Goal: Complete application form

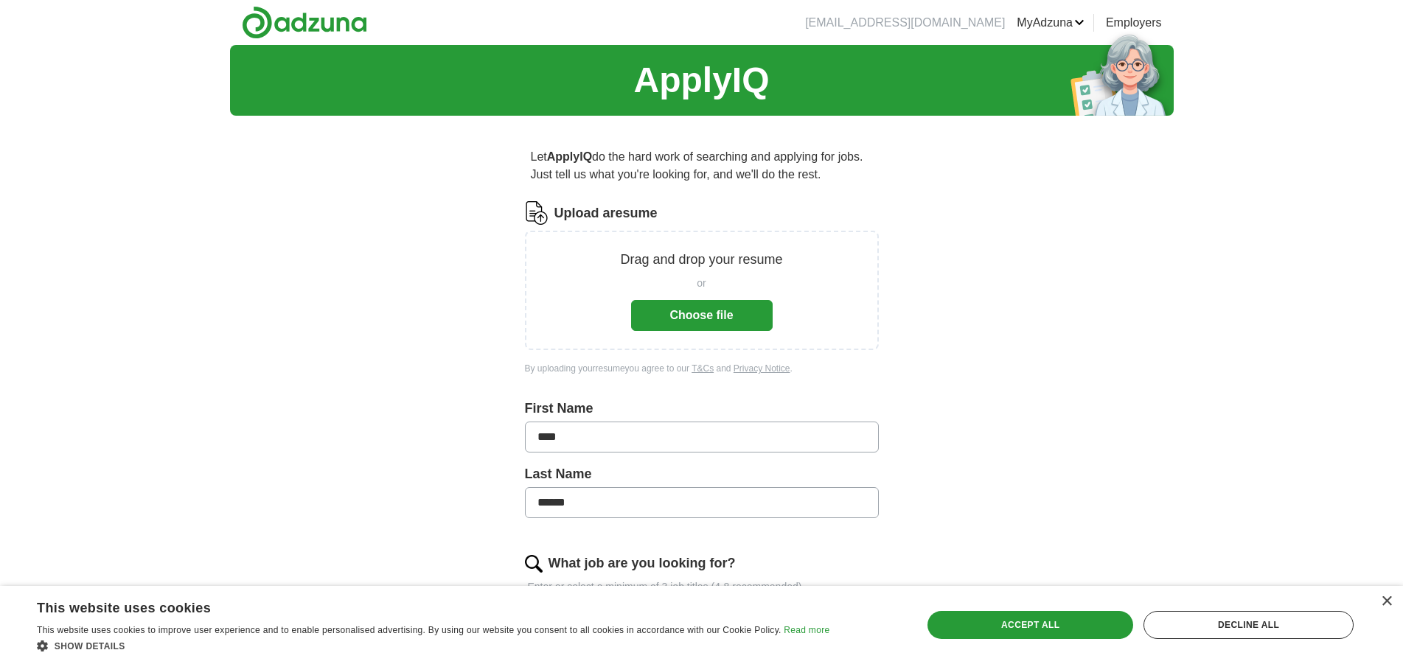
click at [710, 325] on button "Choose file" at bounding box center [702, 315] width 142 height 31
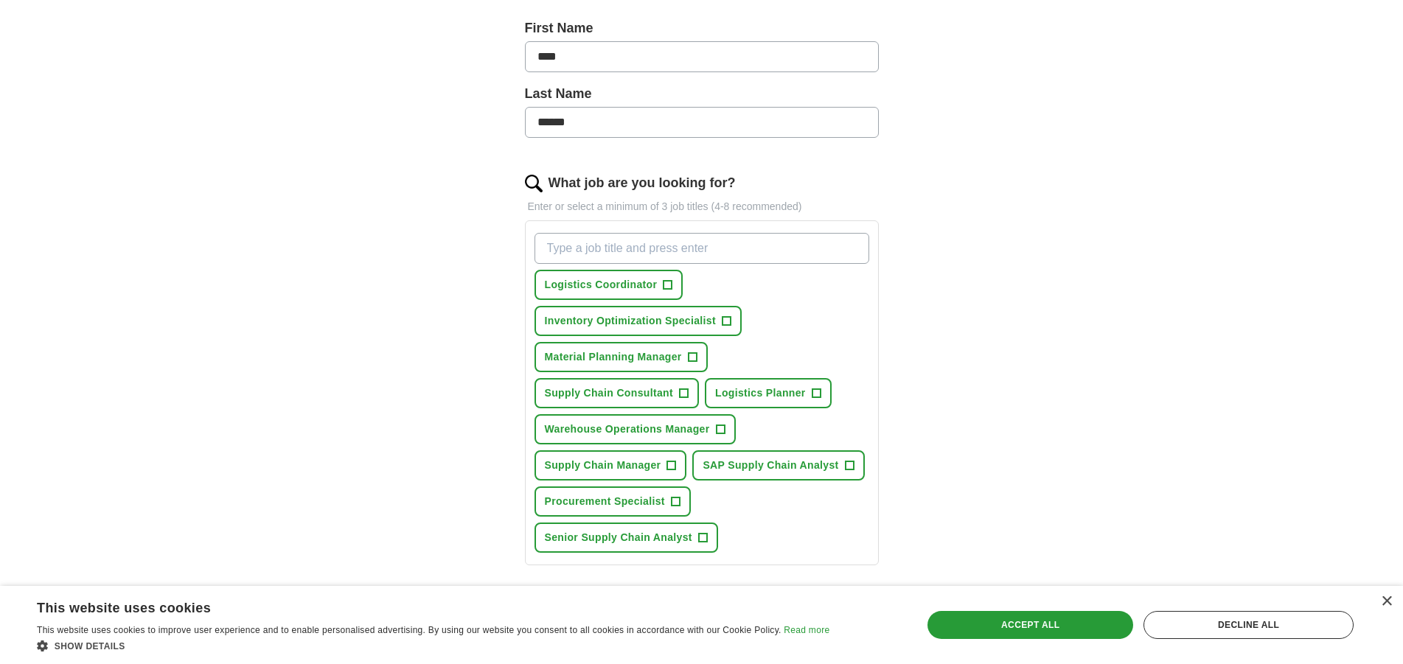
scroll to position [325, 0]
click at [668, 284] on span "+" at bounding box center [668, 283] width 9 height 12
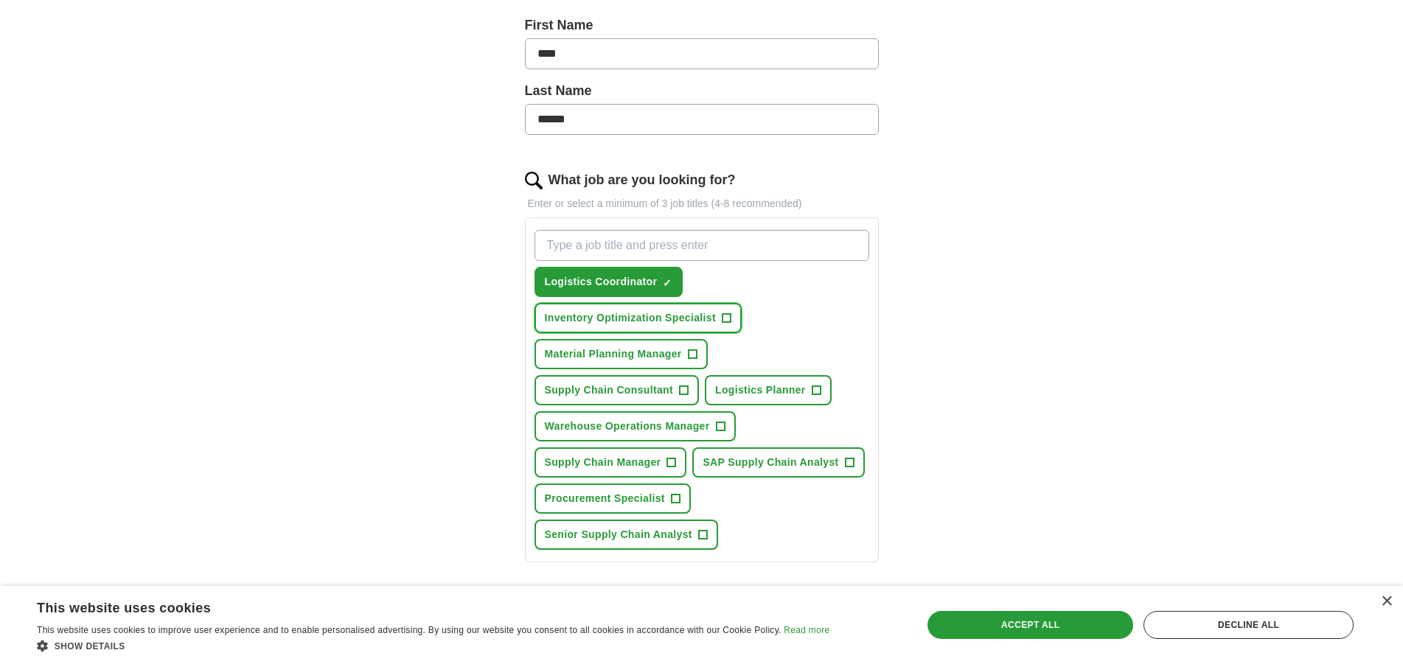
click at [705, 317] on span "Inventory Optimization Specialist" at bounding box center [630, 317] width 171 height 15
click at [689, 359] on span "+" at bounding box center [692, 355] width 9 height 12
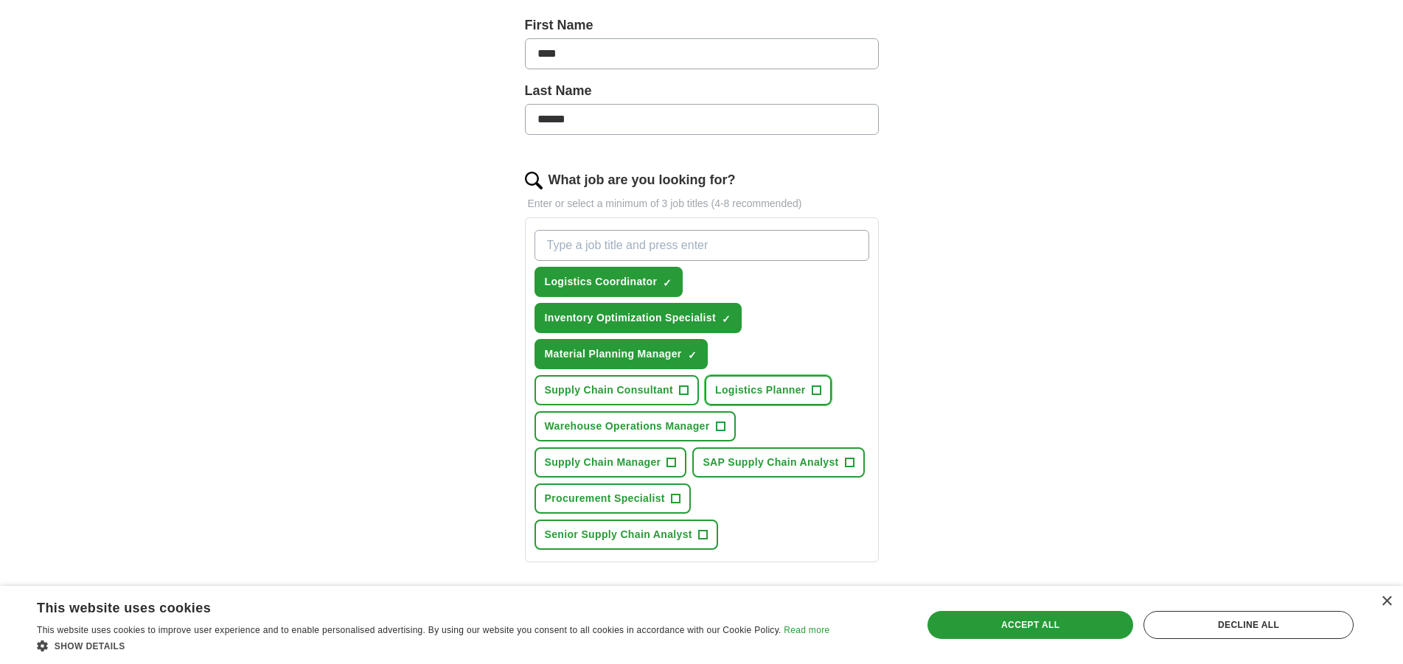
click at [739, 387] on span "Logistics Planner" at bounding box center [760, 390] width 91 height 15
click at [676, 392] on button "Supply Chain Consultant +" at bounding box center [617, 390] width 165 height 30
click at [711, 428] on button "Warehouse Operations Manager +" at bounding box center [635, 427] width 201 height 30
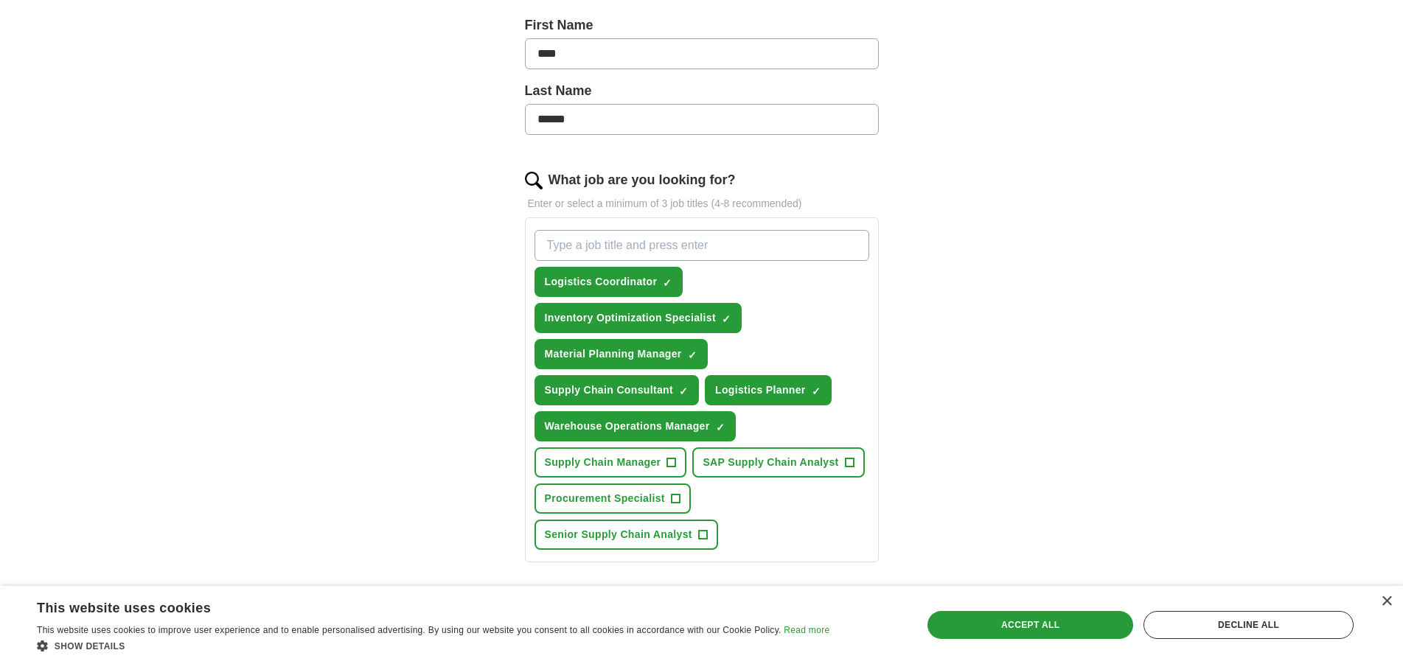
click at [672, 479] on div "Logistics Coordinator ✓ × Inventory Optimization Specialist ✓ × Material Planni…" at bounding box center [702, 390] width 341 height 332
click at [718, 462] on span "SAP Supply Chain Analyst" at bounding box center [771, 462] width 136 height 15
click at [666, 456] on button "Supply Chain Manager +" at bounding box center [611, 463] width 153 height 30
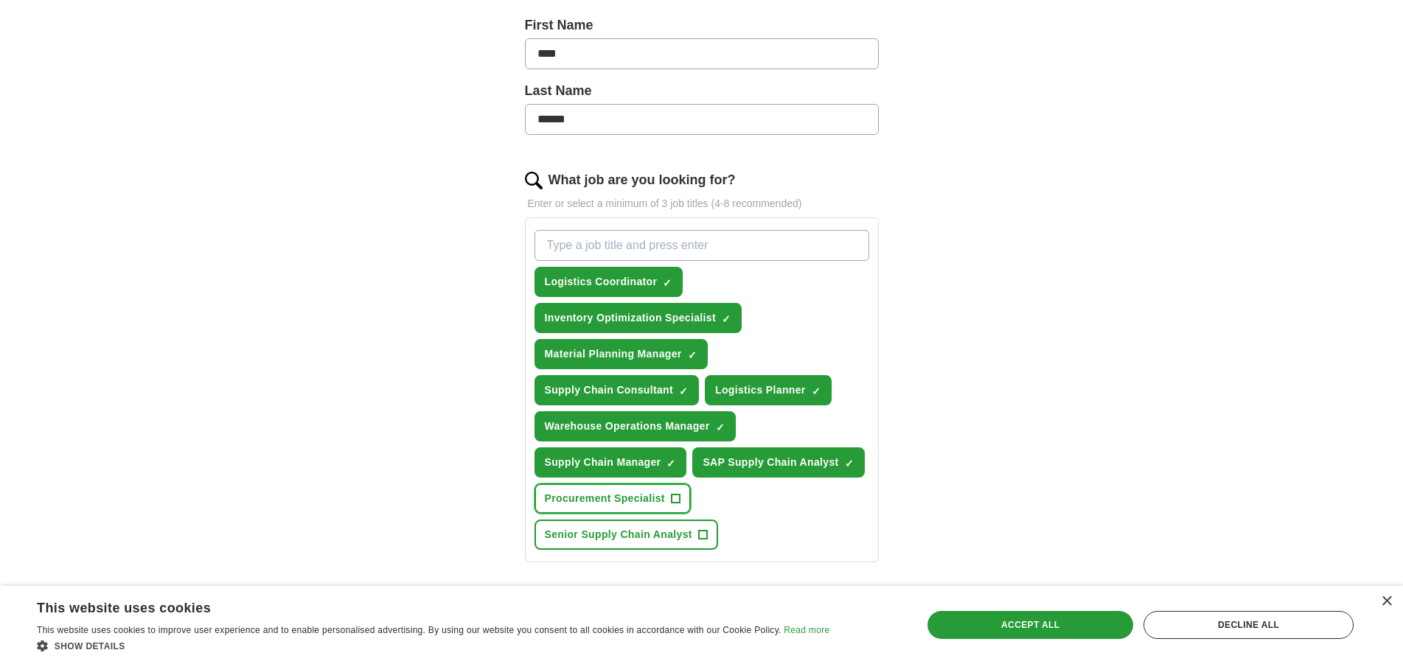
click at [664, 493] on span "Procurement Specialist" at bounding box center [605, 498] width 120 height 15
click at [663, 530] on span "Senior Supply Chain Analyst" at bounding box center [619, 534] width 148 height 15
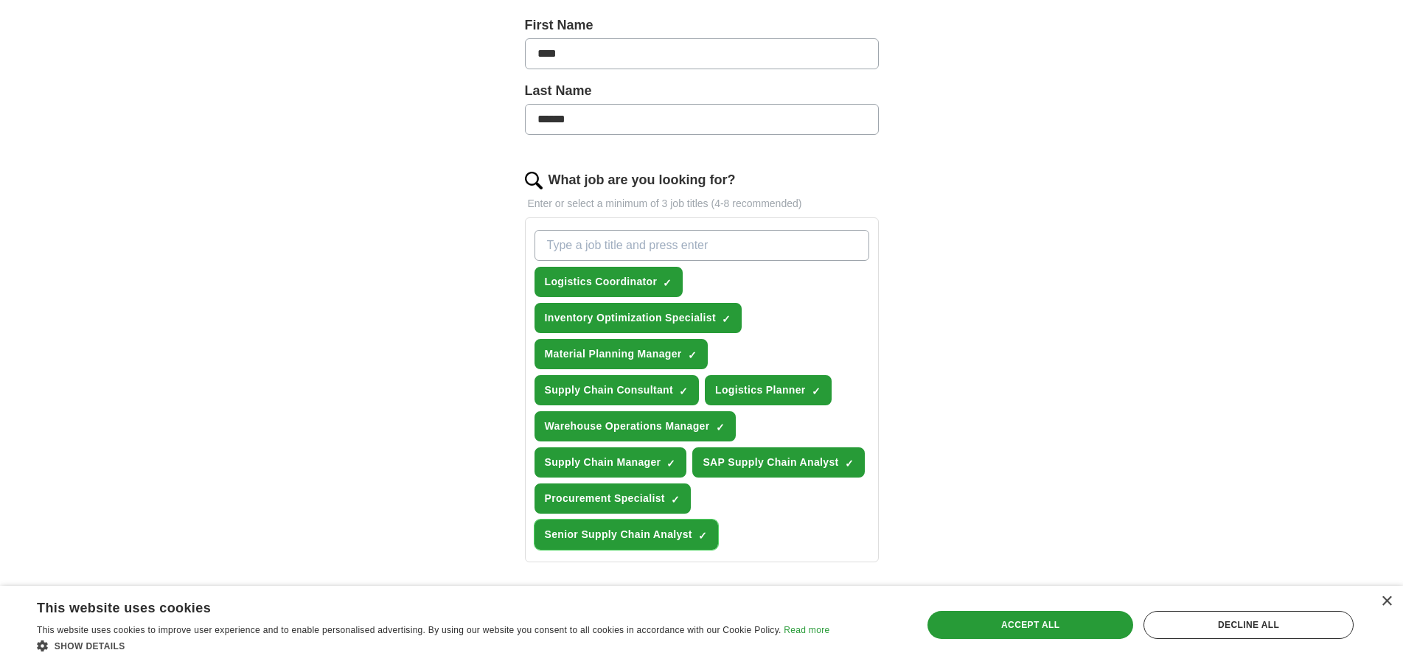
scroll to position [692, 0]
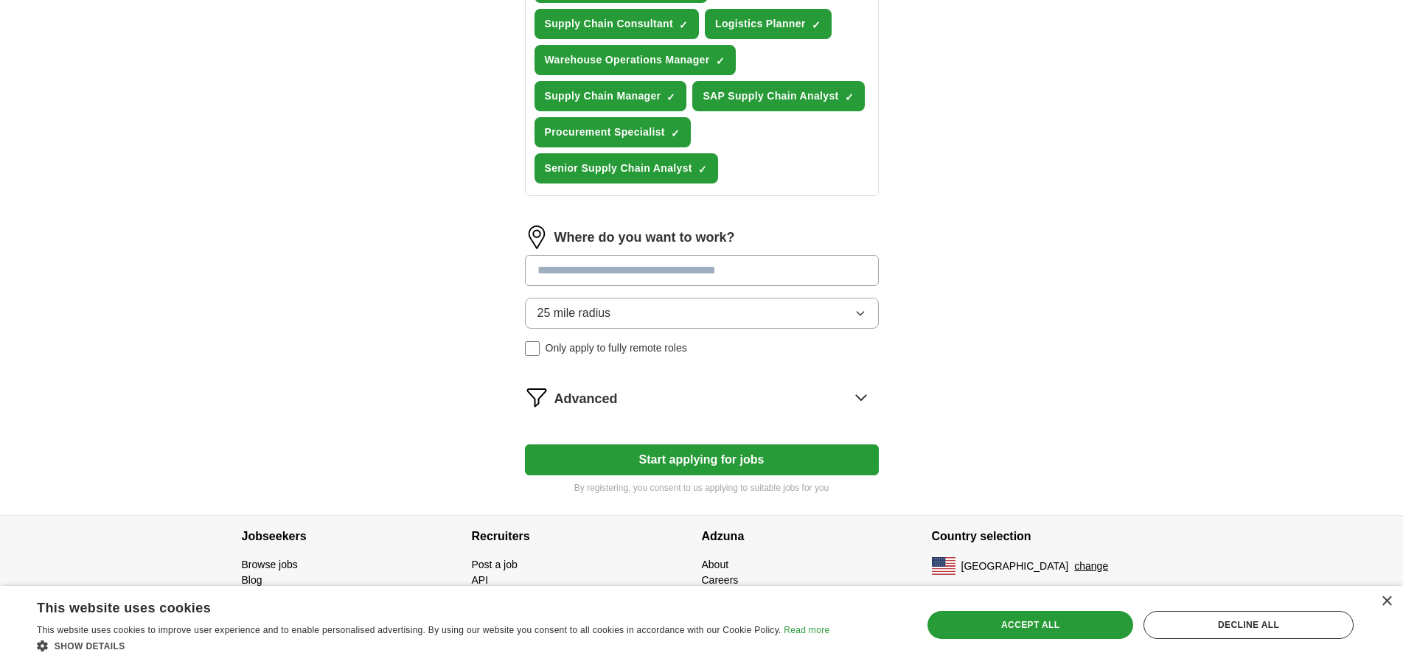
click at [716, 273] on input at bounding box center [702, 270] width 354 height 31
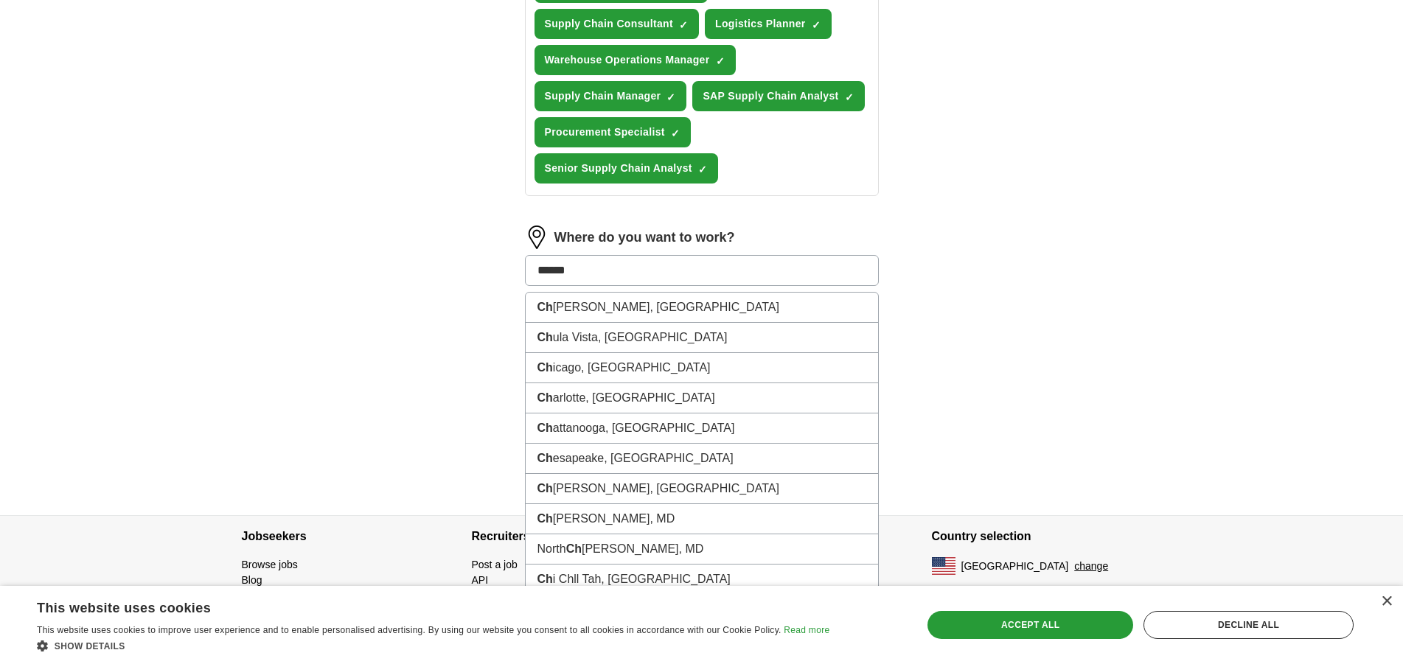
type input "*******"
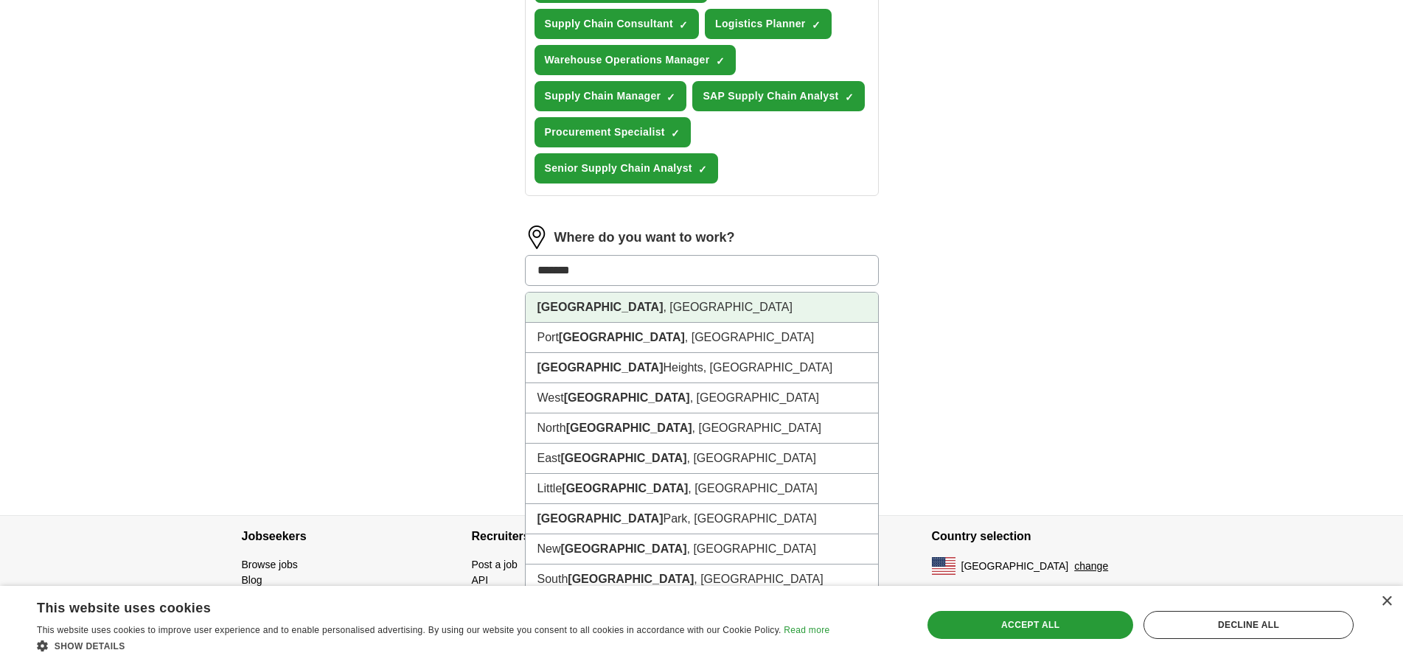
click at [687, 297] on li "[GEOGRAPHIC_DATA] , [GEOGRAPHIC_DATA]" at bounding box center [702, 308] width 353 height 30
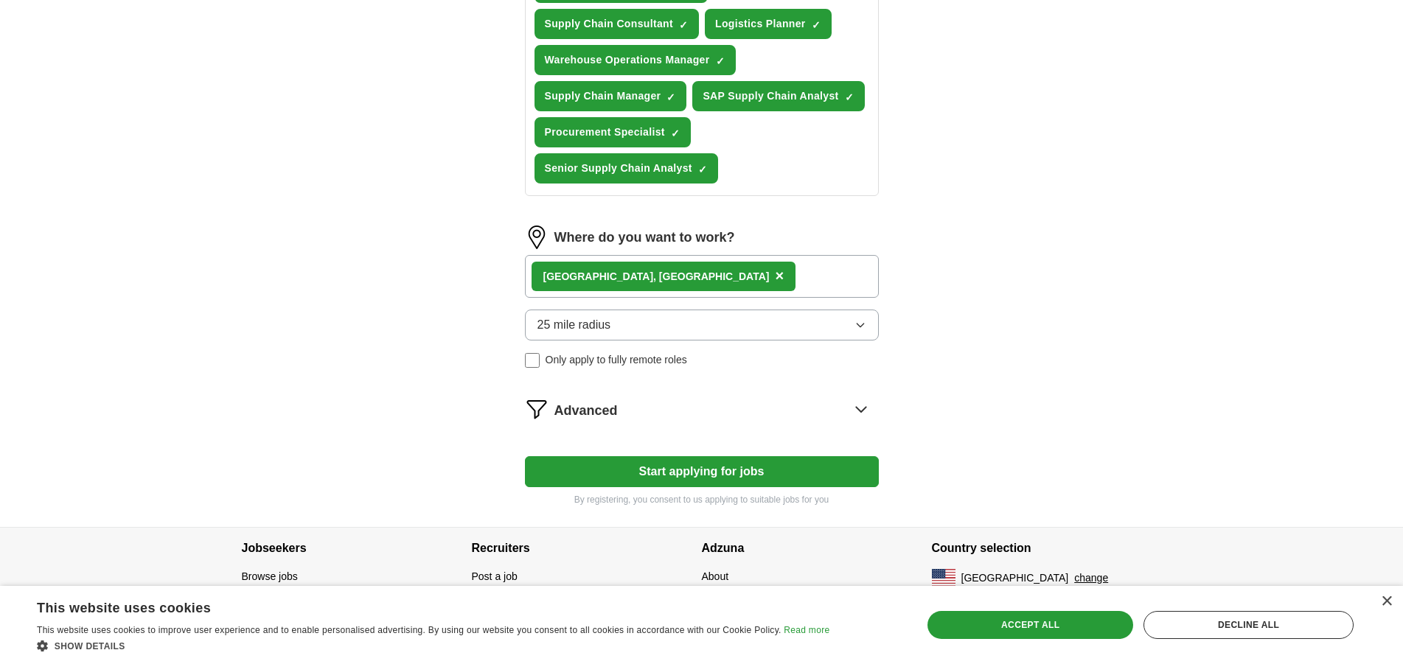
click at [559, 333] on span "25 mile radius" at bounding box center [575, 325] width 74 height 18
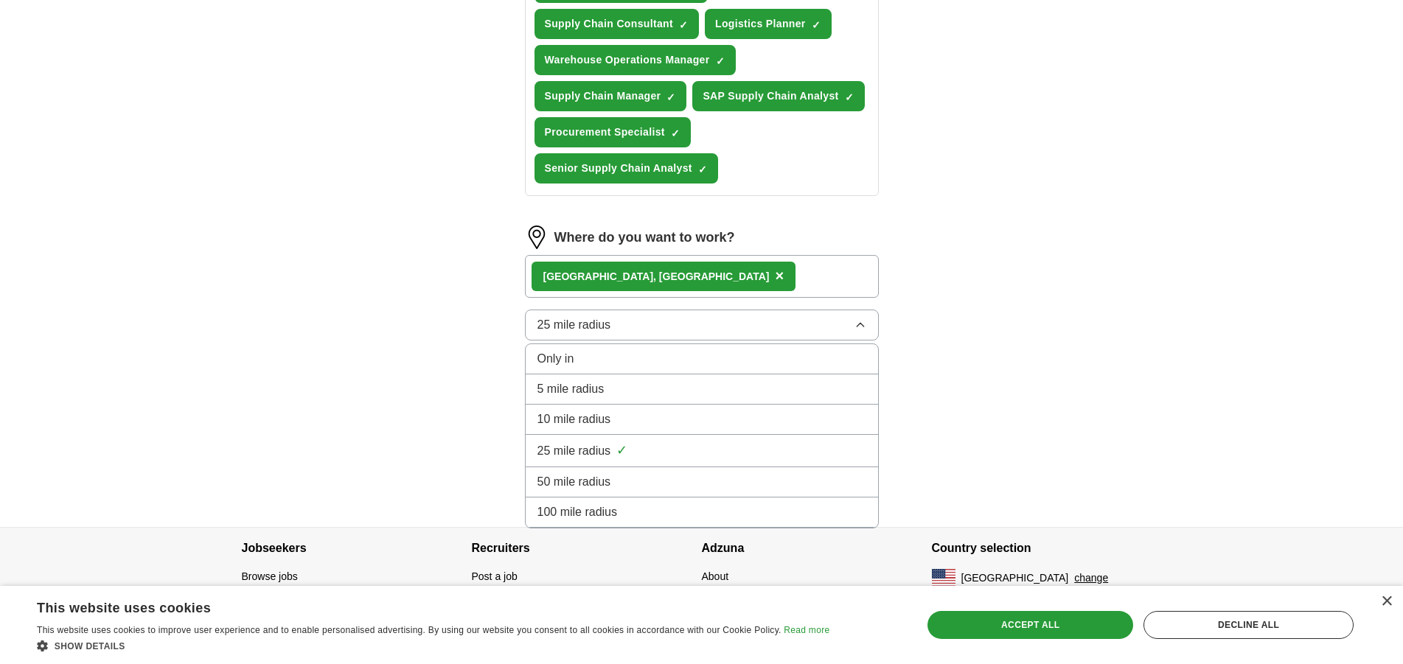
click at [572, 475] on span "50 mile radius" at bounding box center [575, 482] width 74 height 18
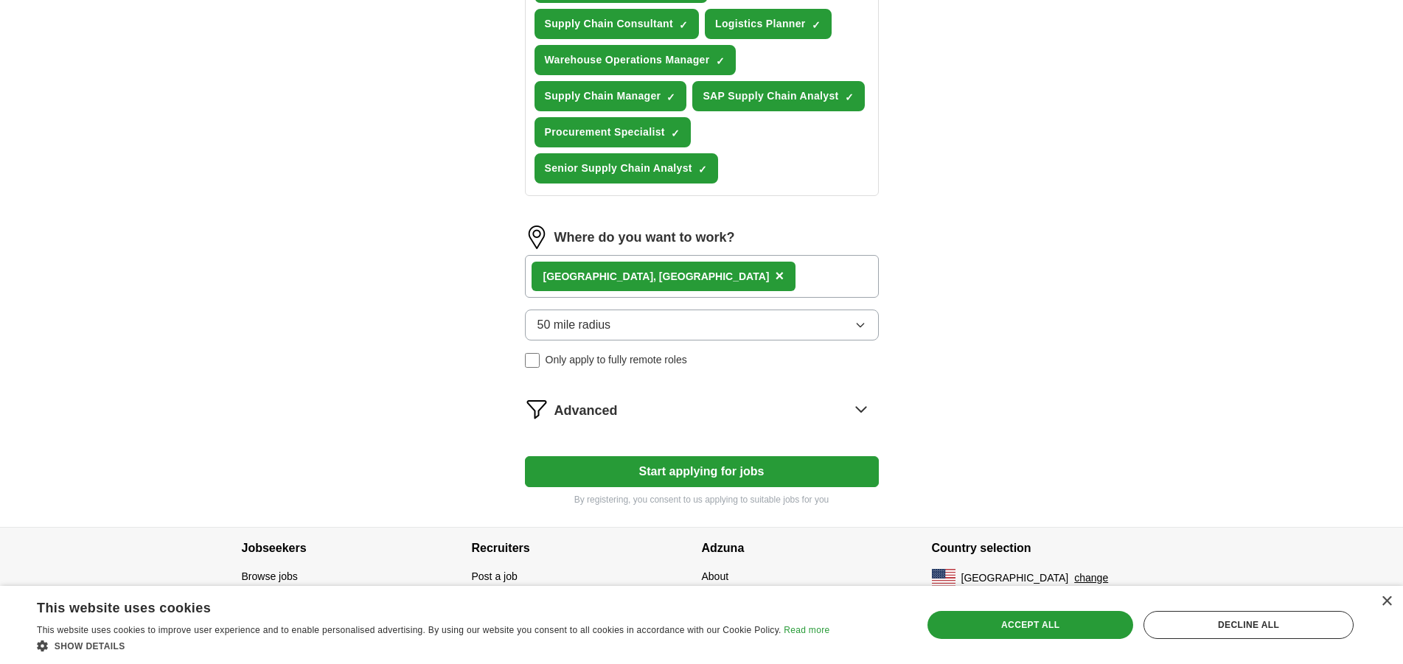
click at [746, 475] on button "Start applying for jobs" at bounding box center [702, 472] width 354 height 31
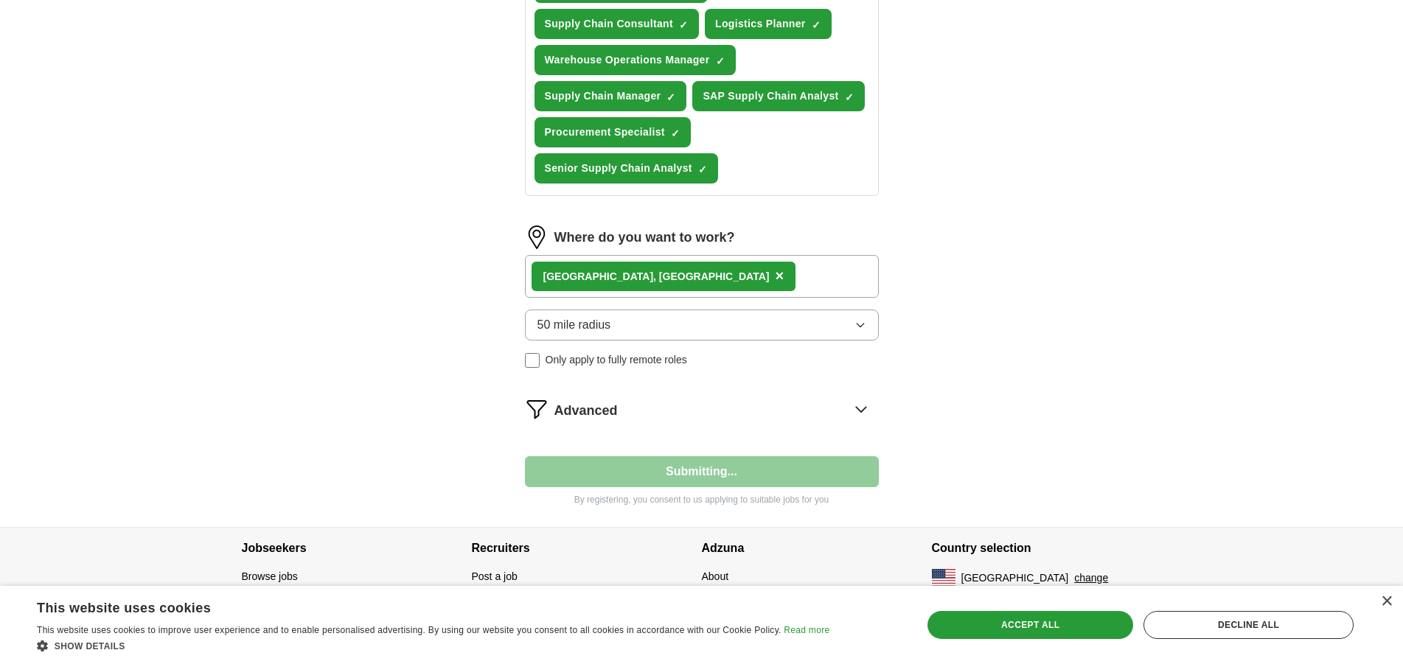
select select "**"
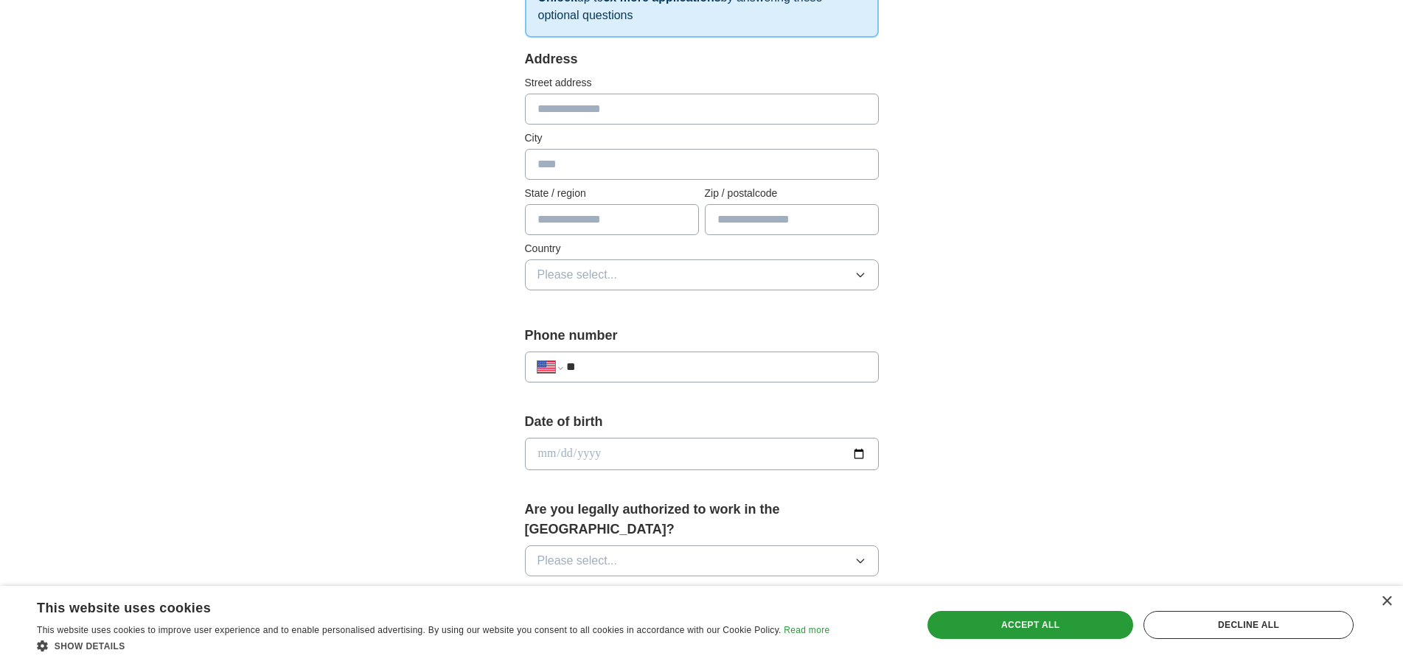
scroll to position [0, 0]
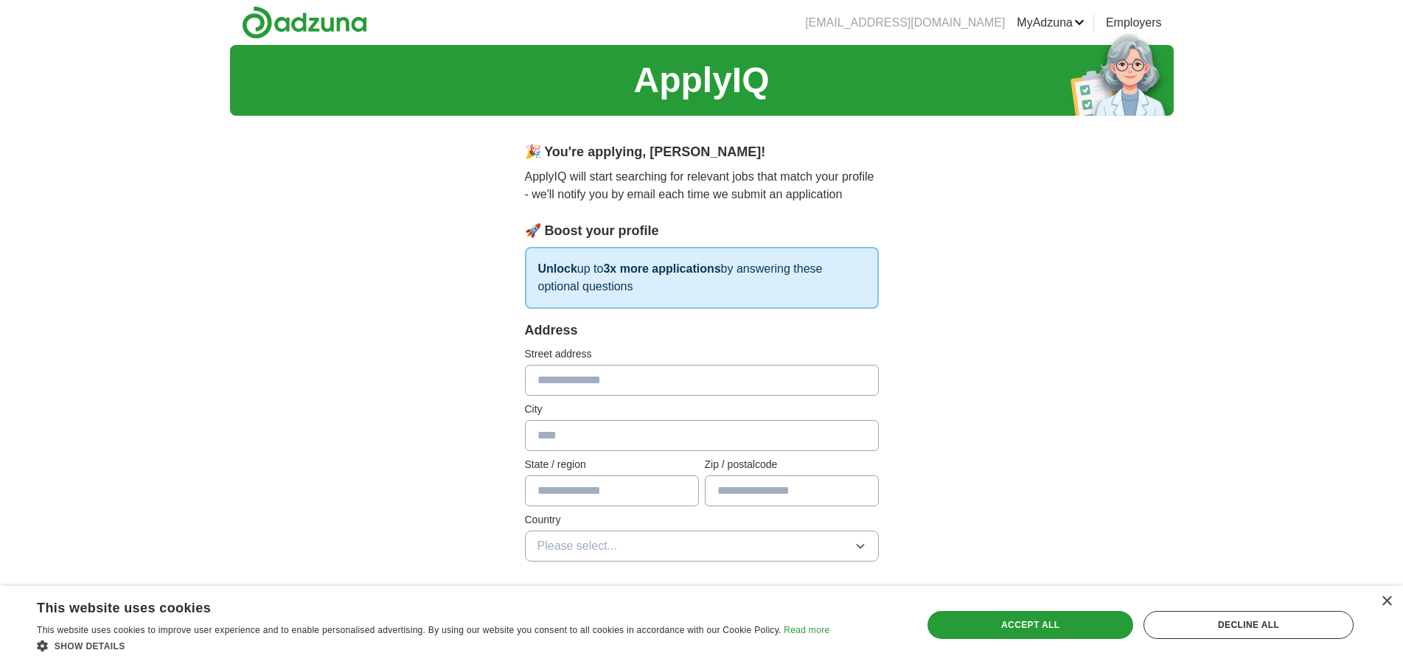
click at [640, 375] on input "text" at bounding box center [702, 380] width 354 height 31
type input "**********"
type input "**"
type input "*"
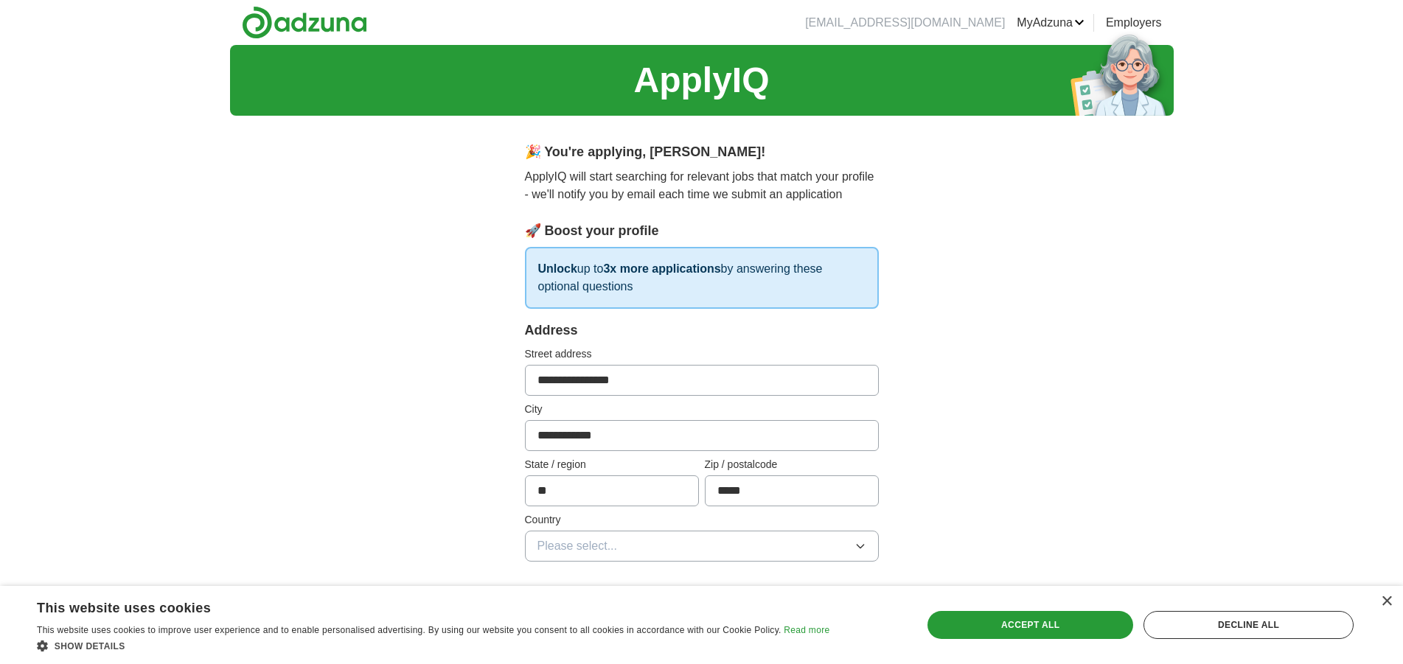
type input "*****"
click at [637, 552] on button "Please select..." at bounding box center [702, 546] width 354 height 31
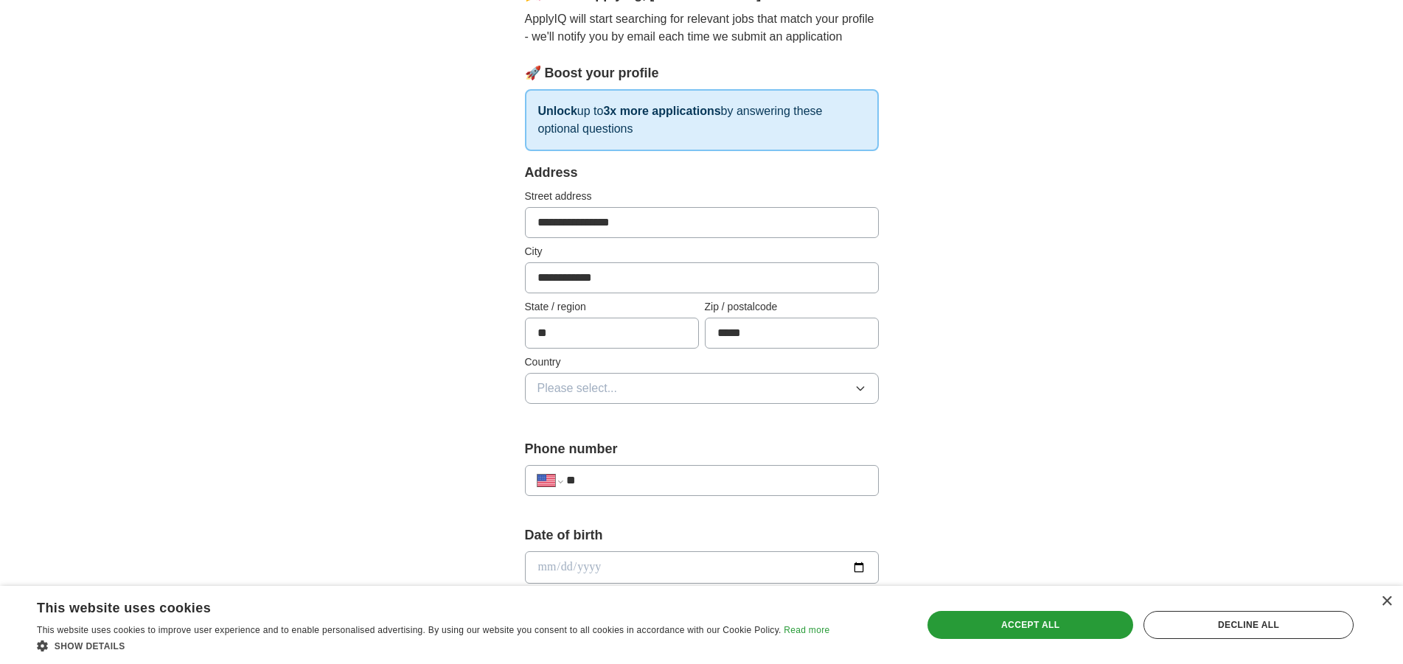
scroll to position [184, 0]
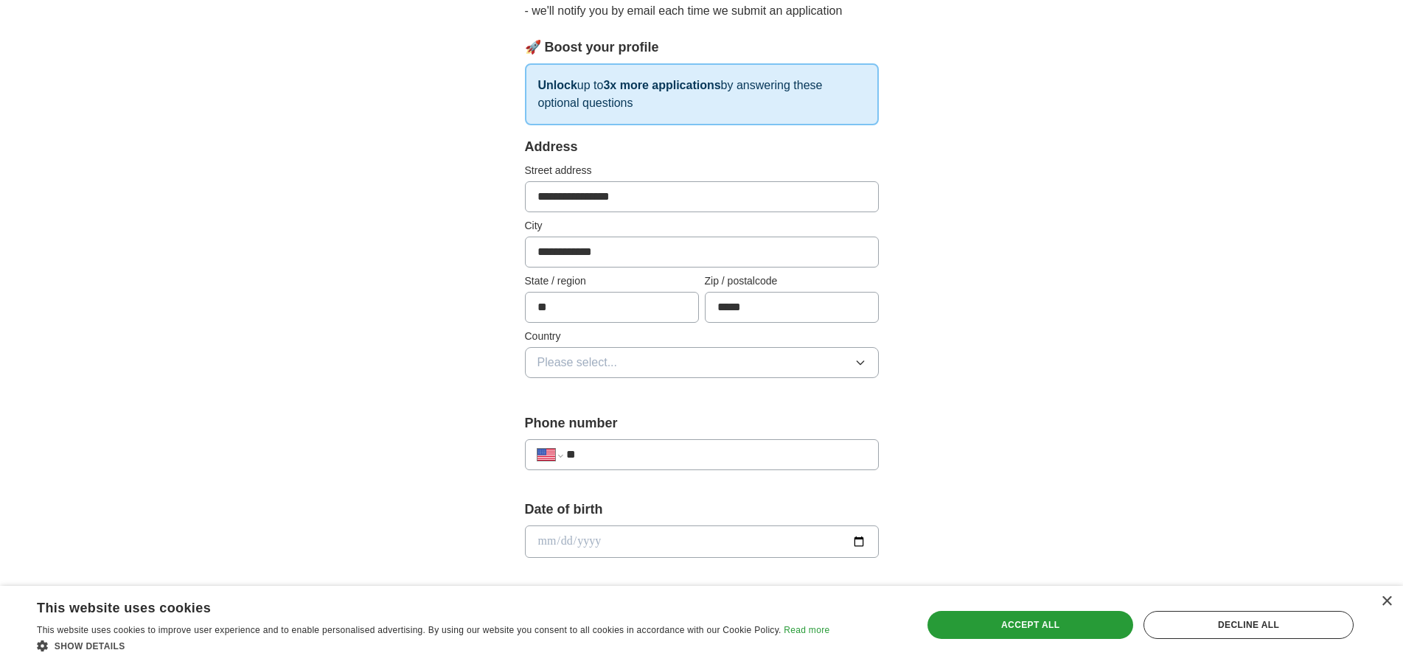
click at [788, 373] on button "Please select..." at bounding box center [702, 362] width 354 height 31
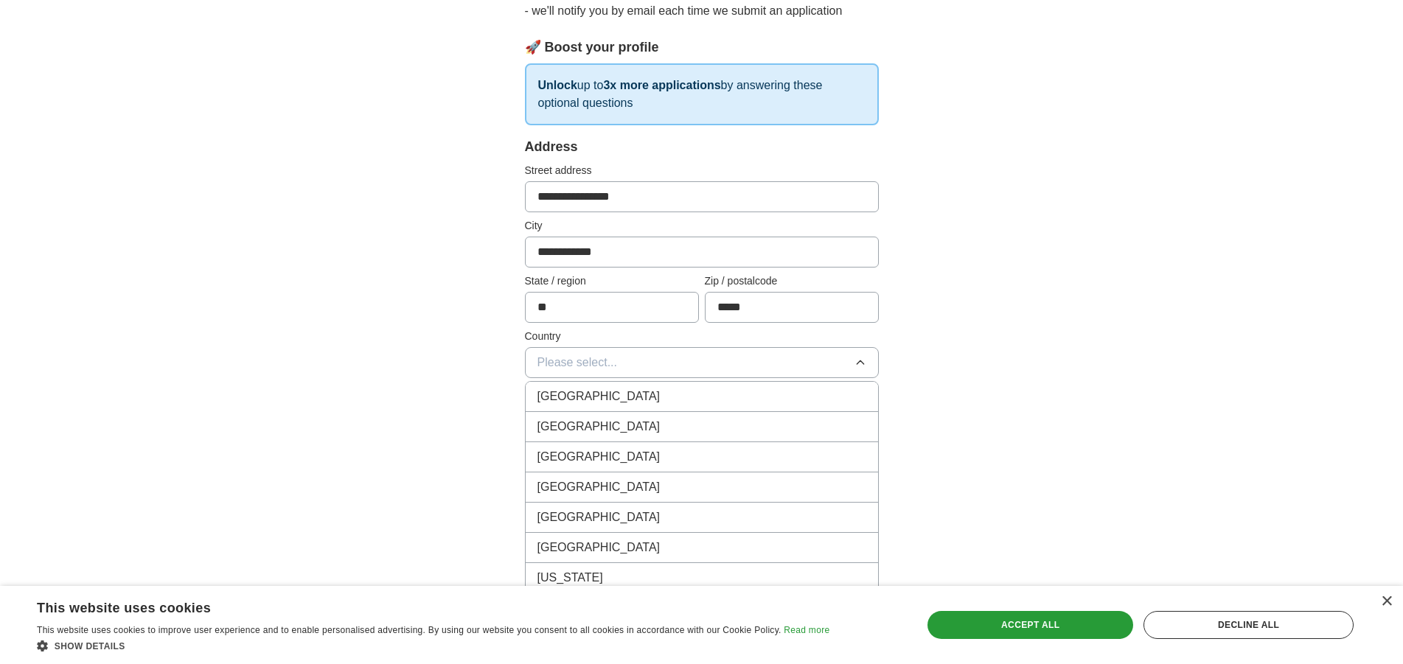
click at [760, 431] on div "[GEOGRAPHIC_DATA]" at bounding box center [702, 427] width 329 height 18
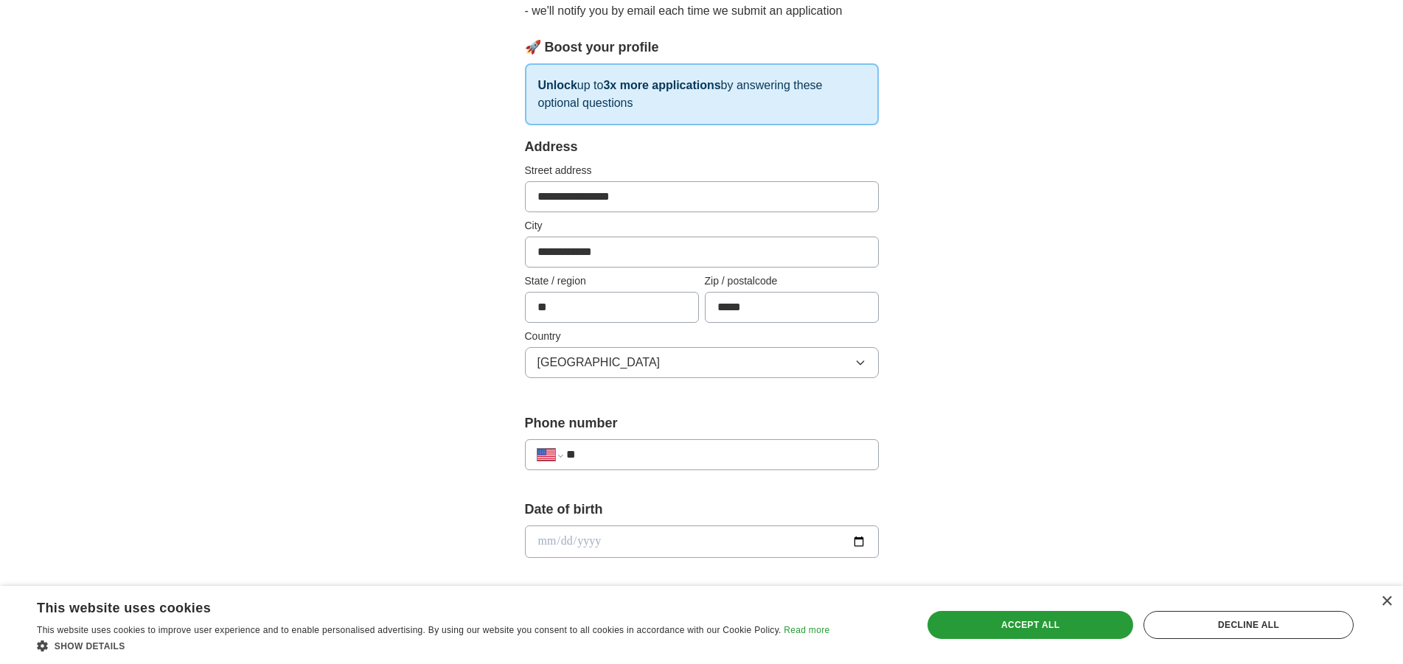
click at [690, 459] on input "**" at bounding box center [715, 455] width 299 height 18
type input "**********"
click at [867, 540] on input "date" at bounding box center [702, 542] width 354 height 32
click at [855, 538] on input "date" at bounding box center [702, 542] width 354 height 32
click at [764, 540] on input "date" at bounding box center [702, 542] width 354 height 32
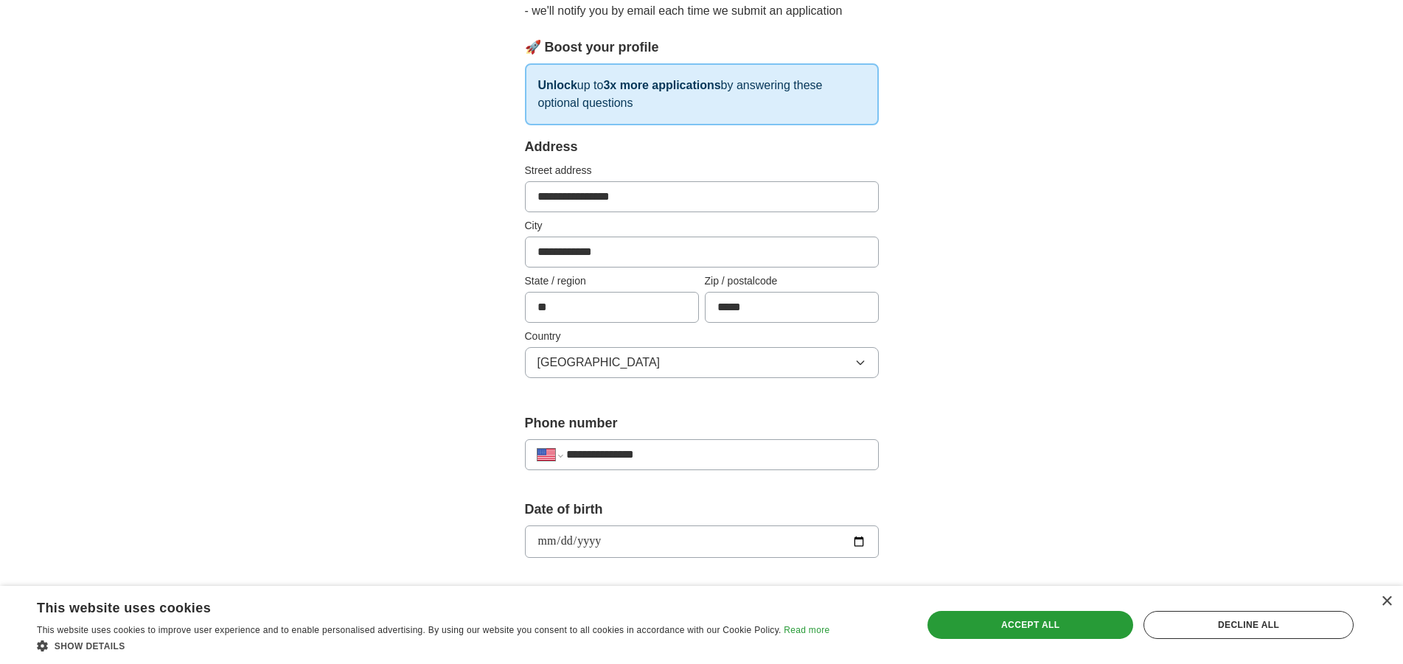
type input "**********"
click at [1133, 414] on div "**********" at bounding box center [702, 532] width 944 height 1343
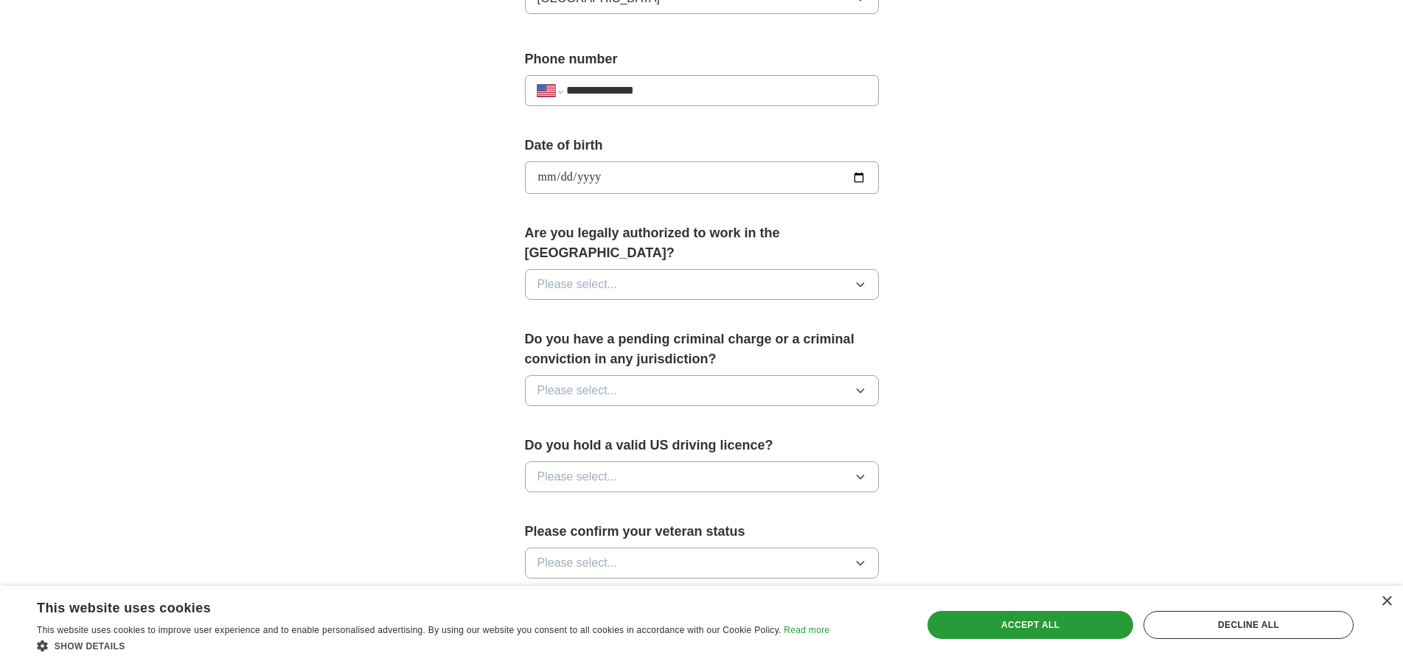
scroll to position [545, 0]
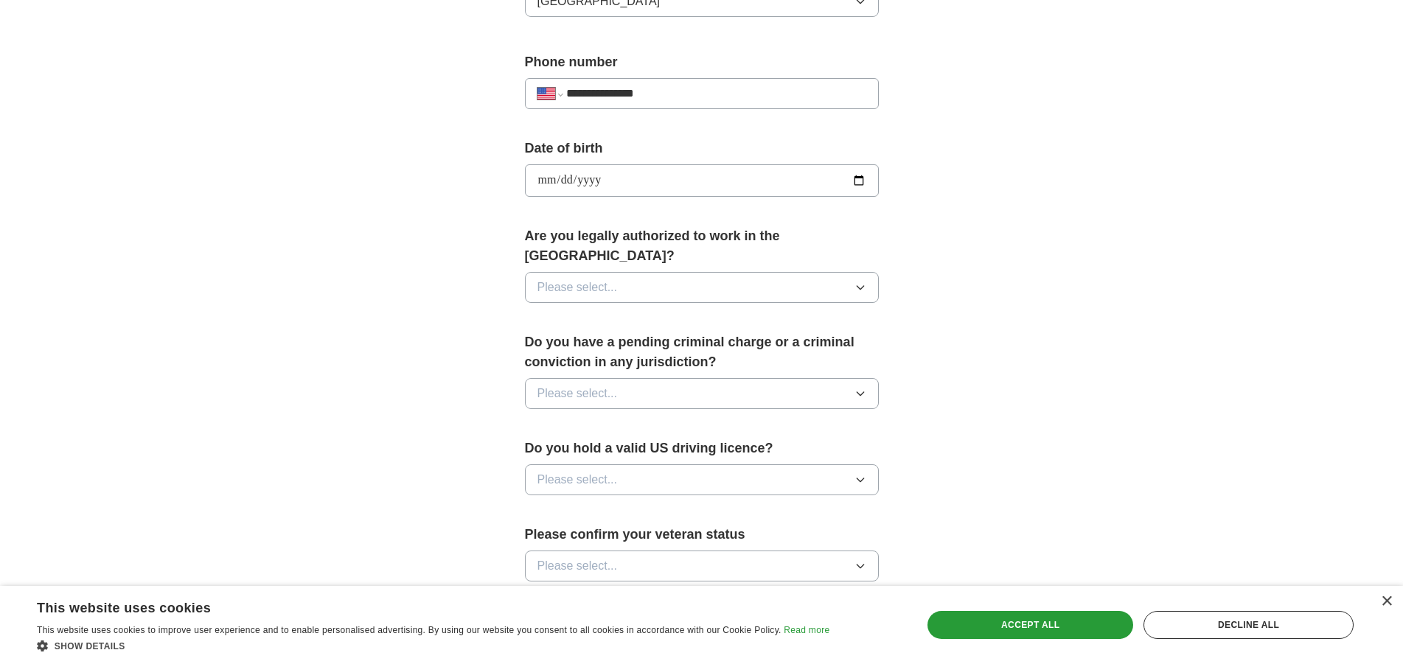
click at [812, 272] on button "Please select..." at bounding box center [702, 287] width 354 height 31
click at [650, 310] on li "Yes" at bounding box center [702, 322] width 353 height 30
click at [649, 380] on button "Please select..." at bounding box center [702, 393] width 354 height 31
click at [607, 448] on li "No" at bounding box center [702, 458] width 353 height 30
click at [600, 471] on span "Please select..." at bounding box center [578, 480] width 80 height 18
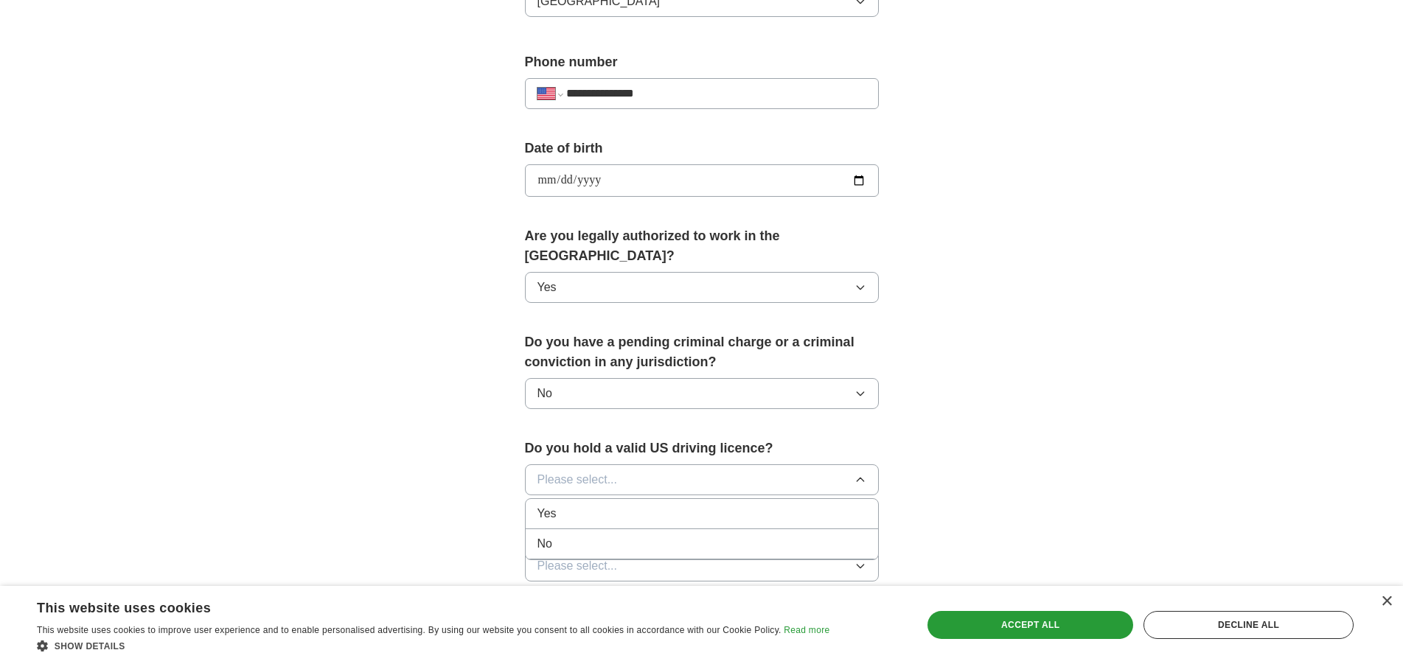
click at [600, 505] on div "Yes" at bounding box center [702, 514] width 329 height 18
click at [640, 551] on button "Please select..." at bounding box center [702, 566] width 354 height 31
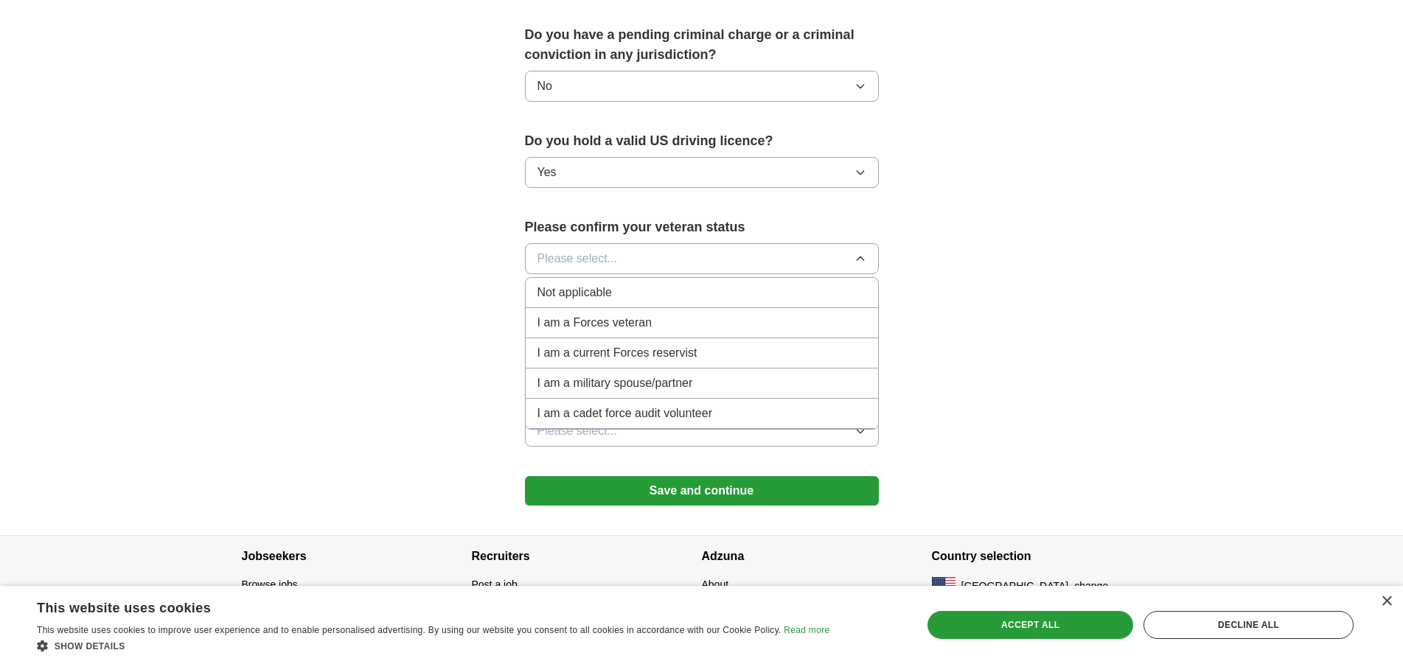
click at [673, 284] on div "Not applicable" at bounding box center [702, 293] width 329 height 18
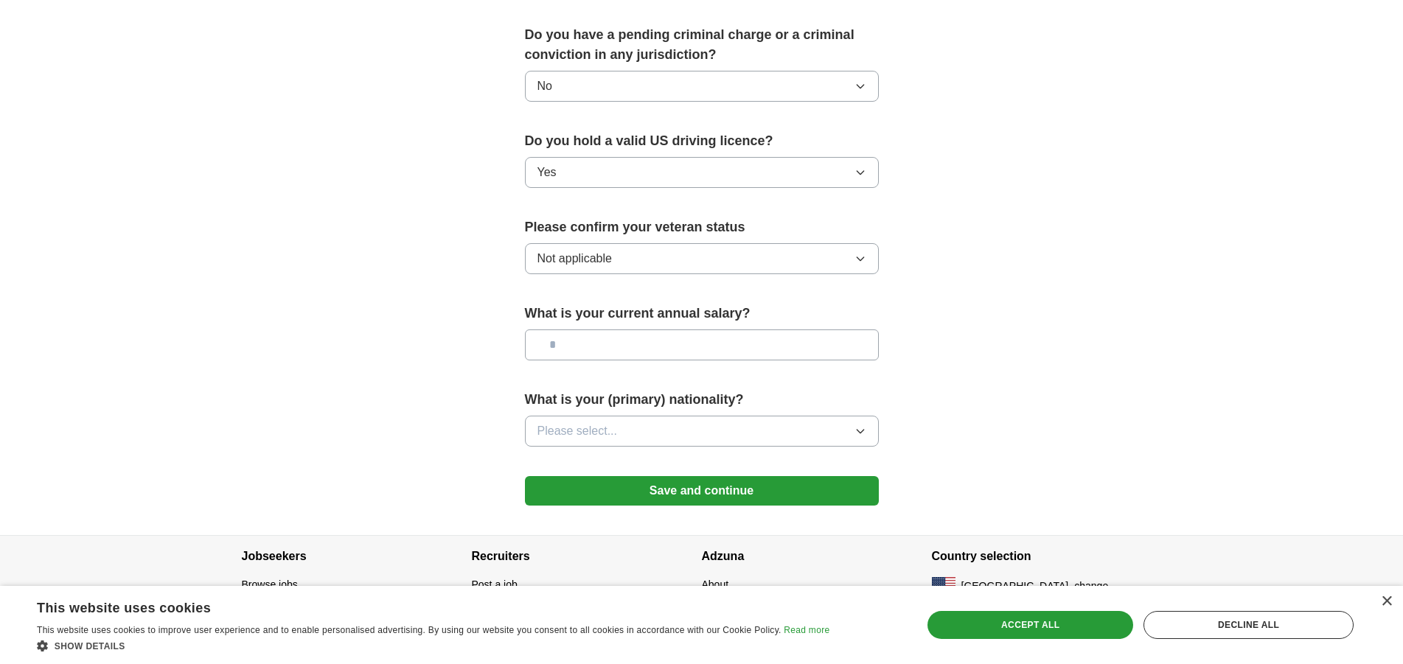
click at [659, 330] on input "text" at bounding box center [702, 345] width 354 height 31
type input "********"
click at [664, 416] on button "Please select..." at bounding box center [702, 431] width 354 height 31
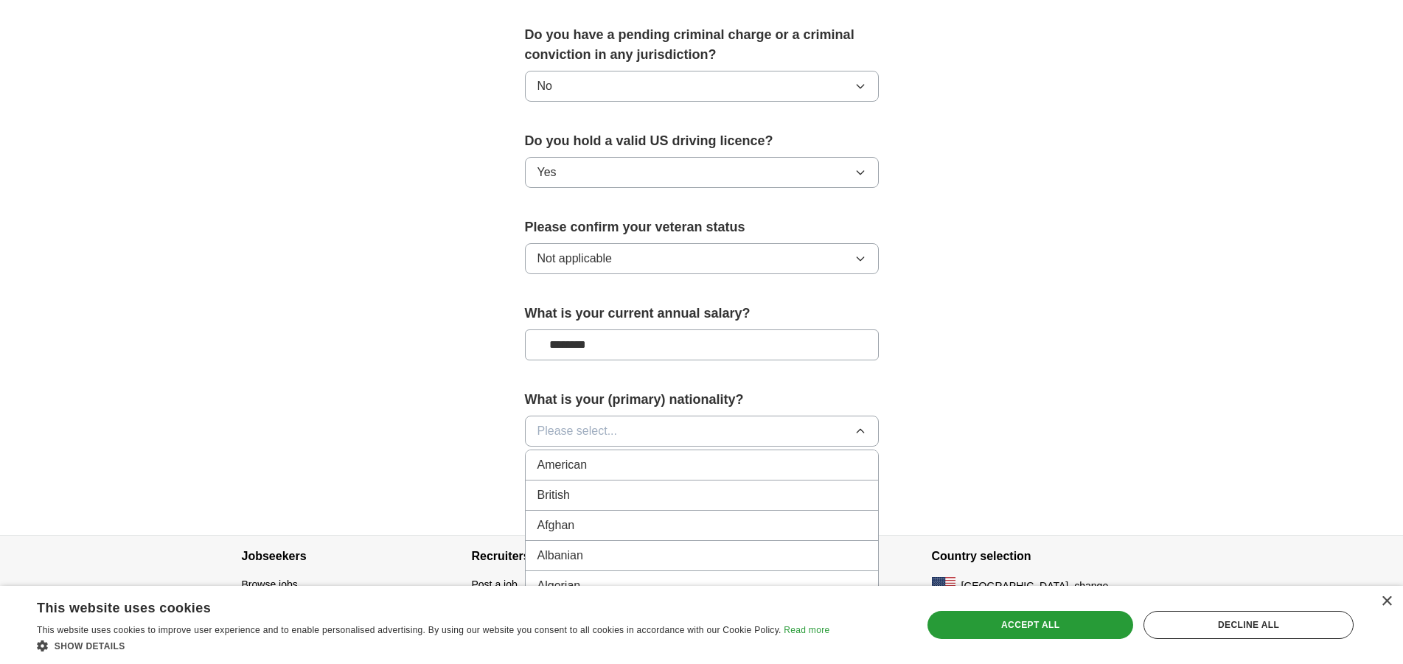
click at [651, 457] on div "American" at bounding box center [702, 466] width 329 height 18
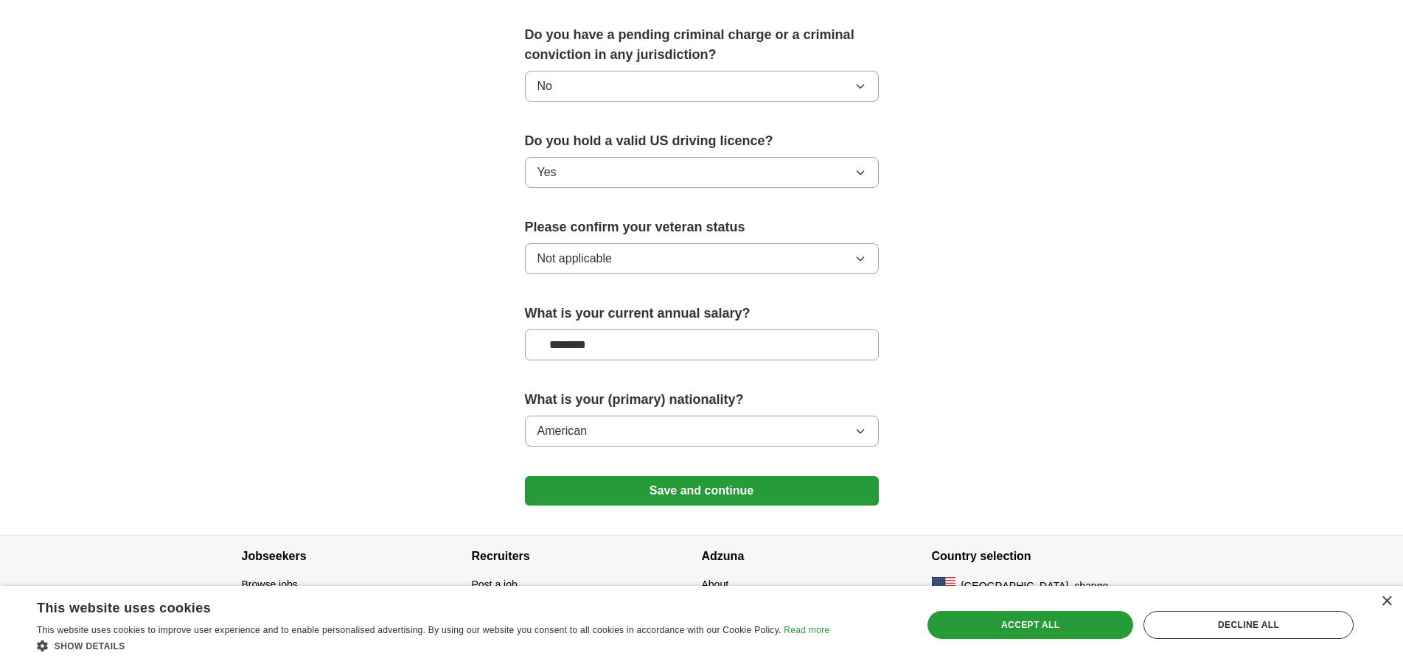
click at [687, 476] on button "Save and continue" at bounding box center [702, 491] width 354 height 30
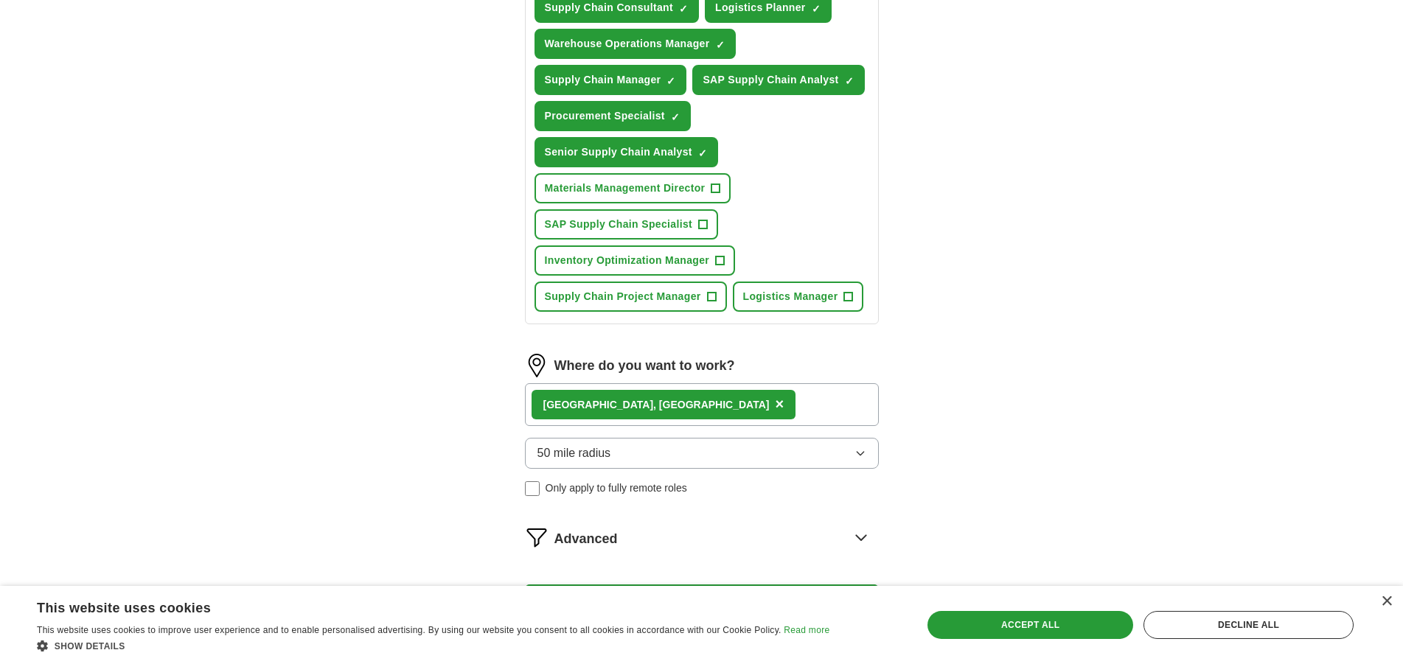
scroll to position [852, 0]
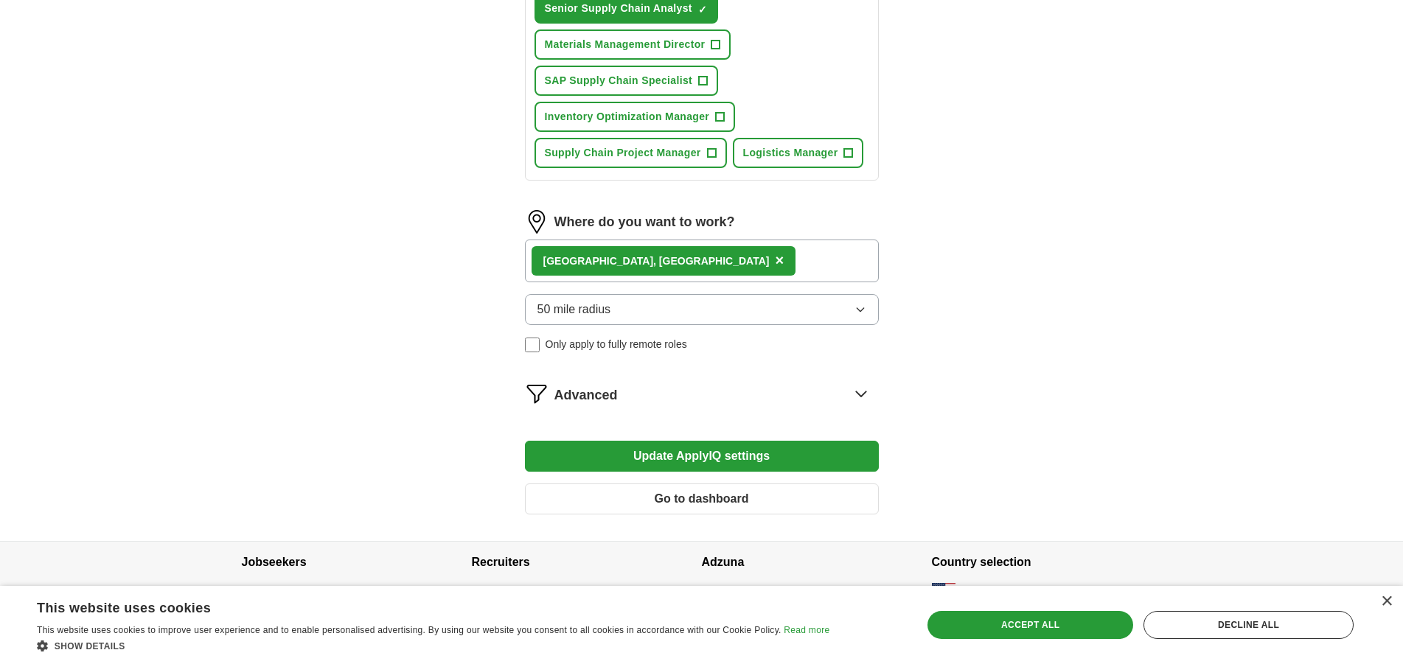
click at [858, 398] on icon at bounding box center [862, 394] width 24 height 24
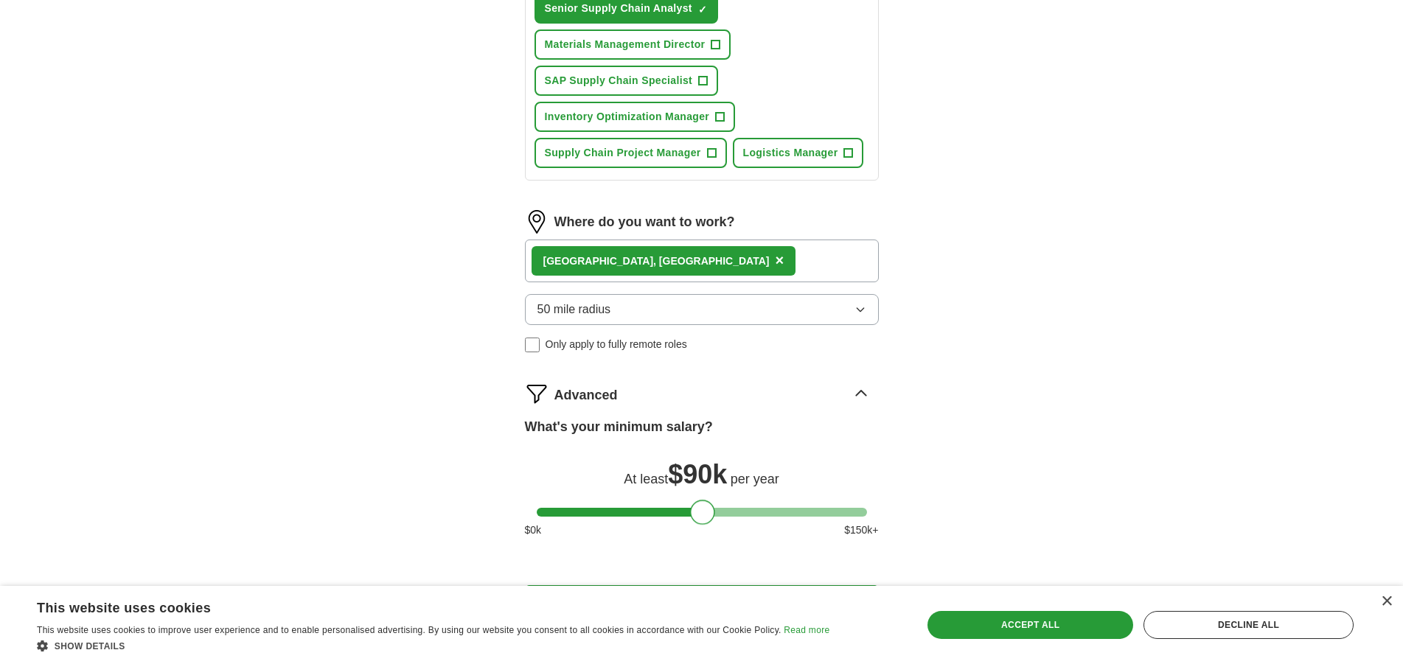
drag, startPoint x: 555, startPoint y: 516, endPoint x: 707, endPoint y: 516, distance: 151.9
click at [707, 516] on div at bounding box center [702, 512] width 25 height 25
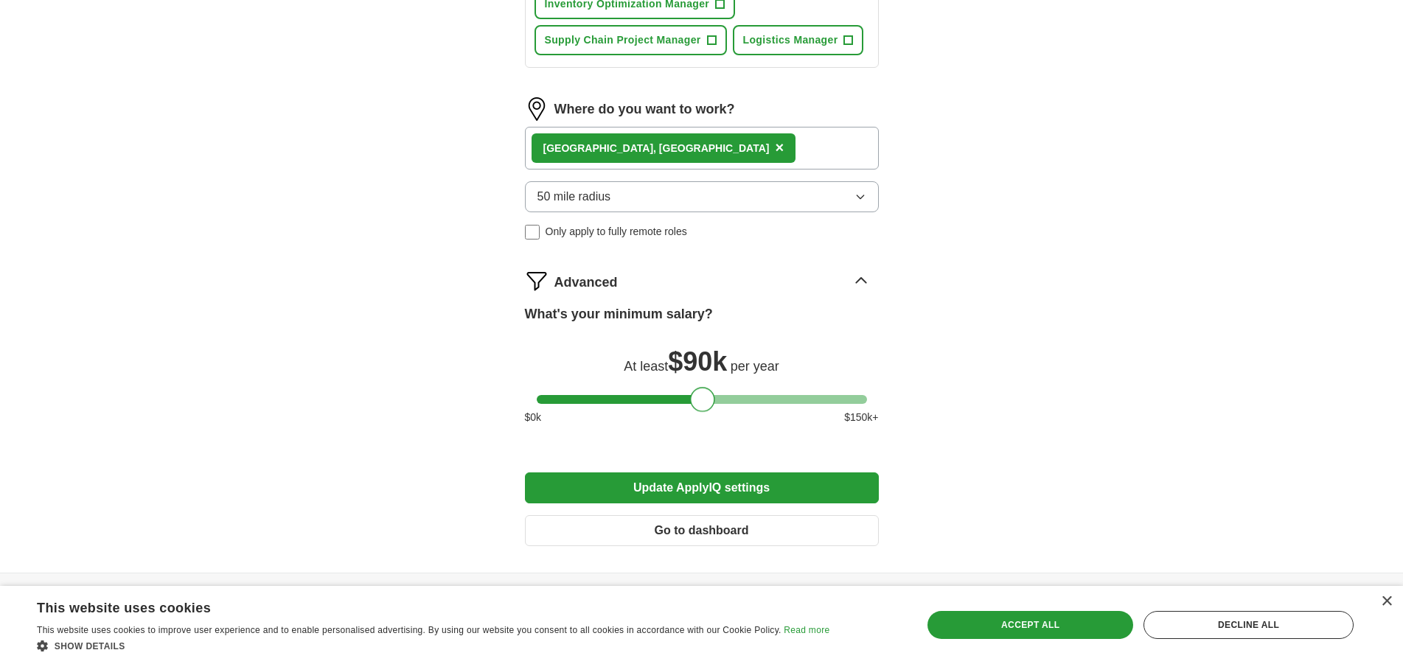
scroll to position [1022, 0]
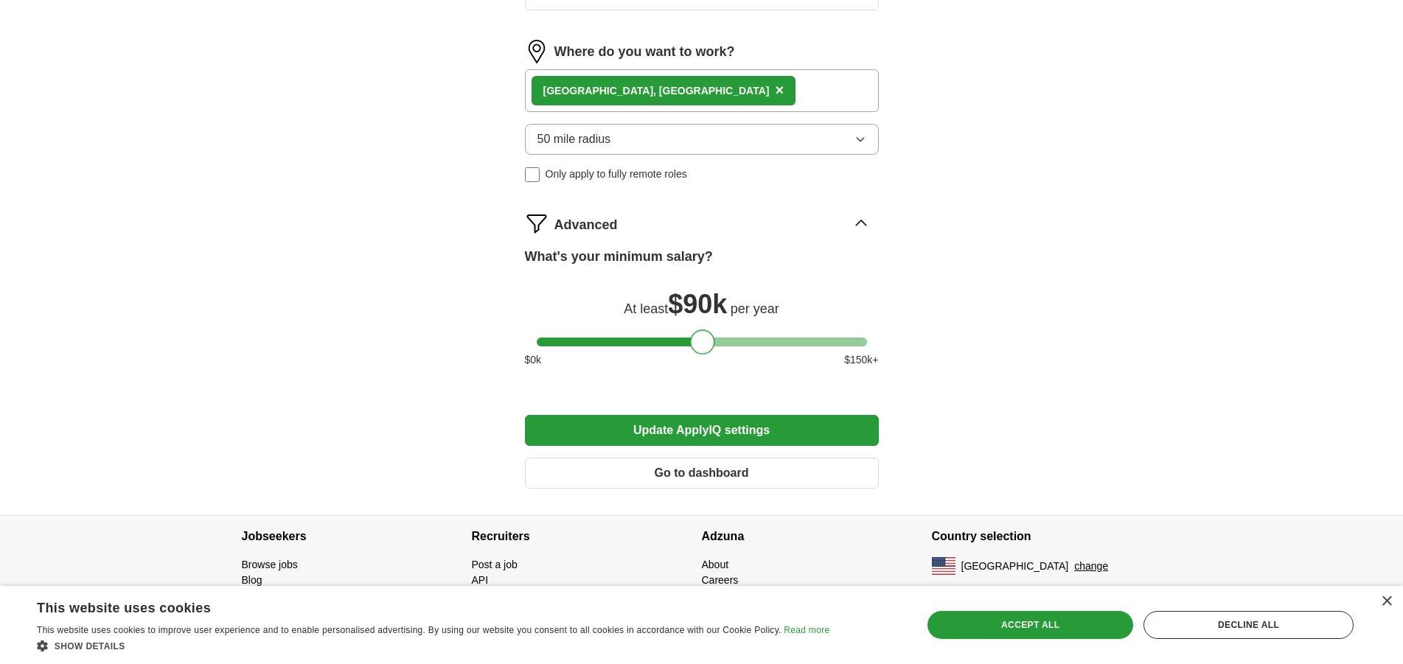
click at [828, 436] on button "Update ApplyIQ settings" at bounding box center [702, 430] width 354 height 31
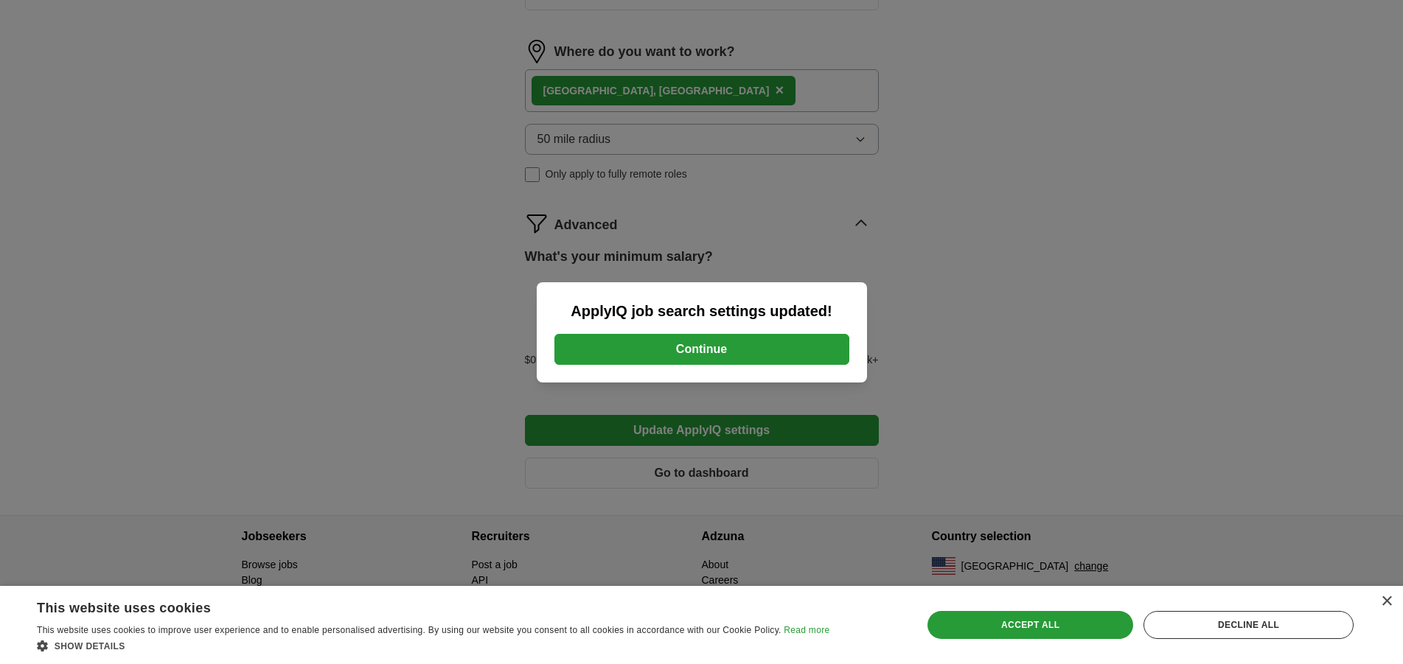
click at [771, 339] on button "Continue" at bounding box center [702, 349] width 295 height 31
